Goal: Information Seeking & Learning: Learn about a topic

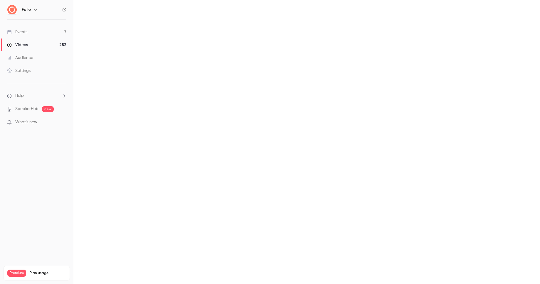
click at [40, 33] on link "Events 7" at bounding box center [36, 32] width 73 height 13
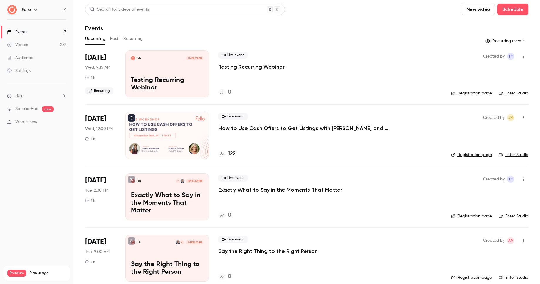
click at [261, 129] on p "How to Use Cash Offers to Get Listings with [PERSON_NAME] and Cash CPO" at bounding box center [306, 128] width 176 height 7
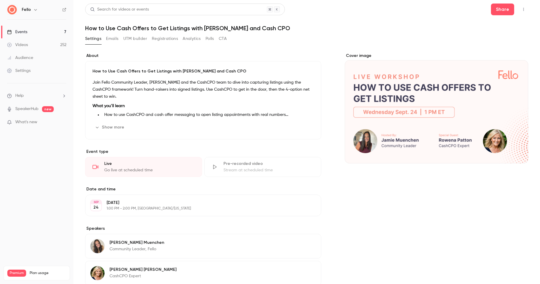
click at [168, 39] on button "Registrations" at bounding box center [165, 38] width 26 height 9
